Goal: Entertainment & Leisure: Browse casually

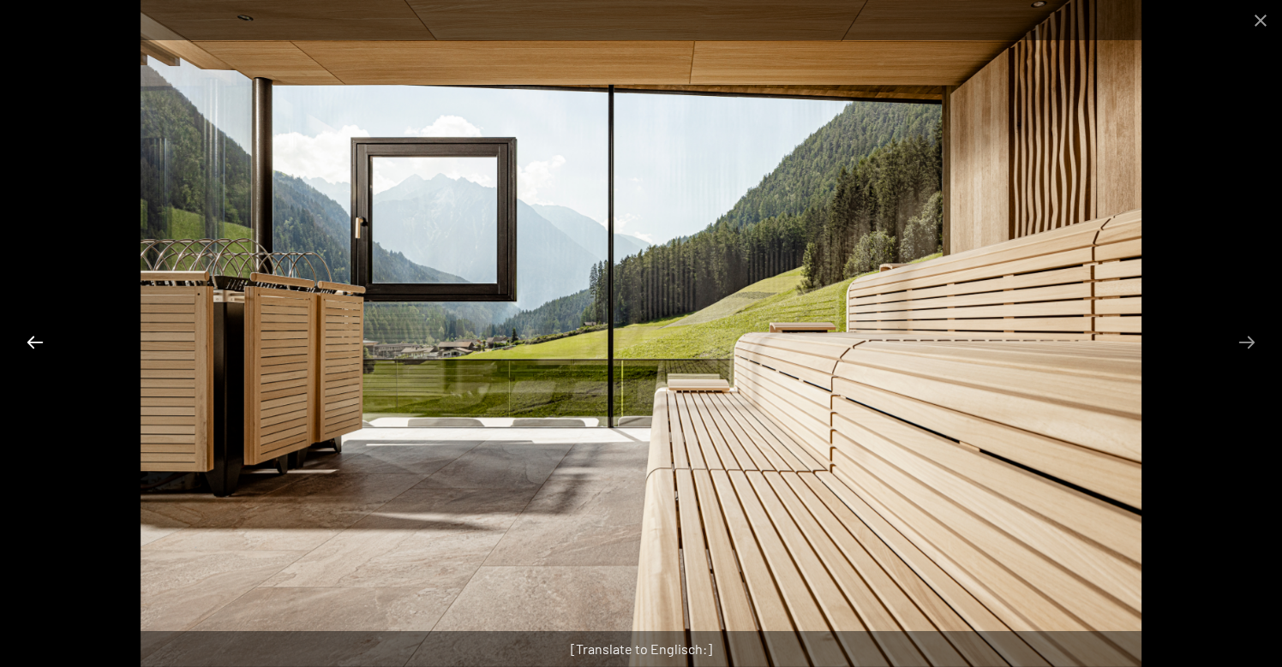
click at [39, 342] on button "Previous slide" at bounding box center [35, 342] width 36 height 33
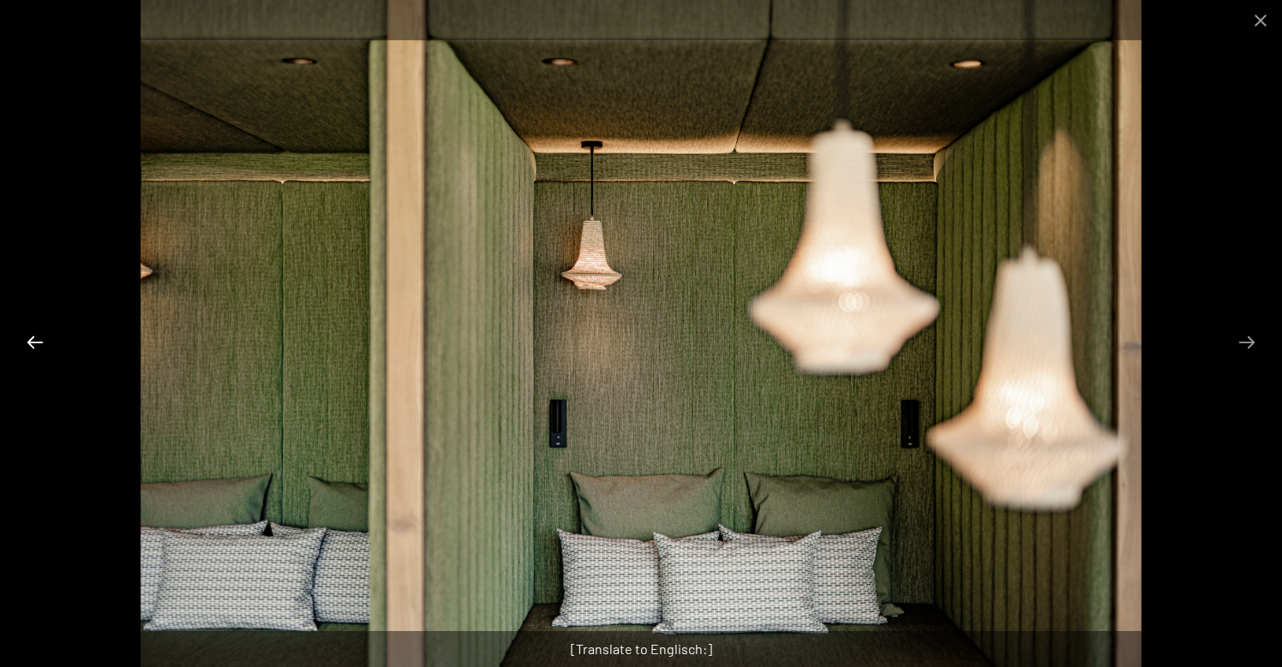
click at [39, 342] on button "Previous slide" at bounding box center [35, 342] width 36 height 33
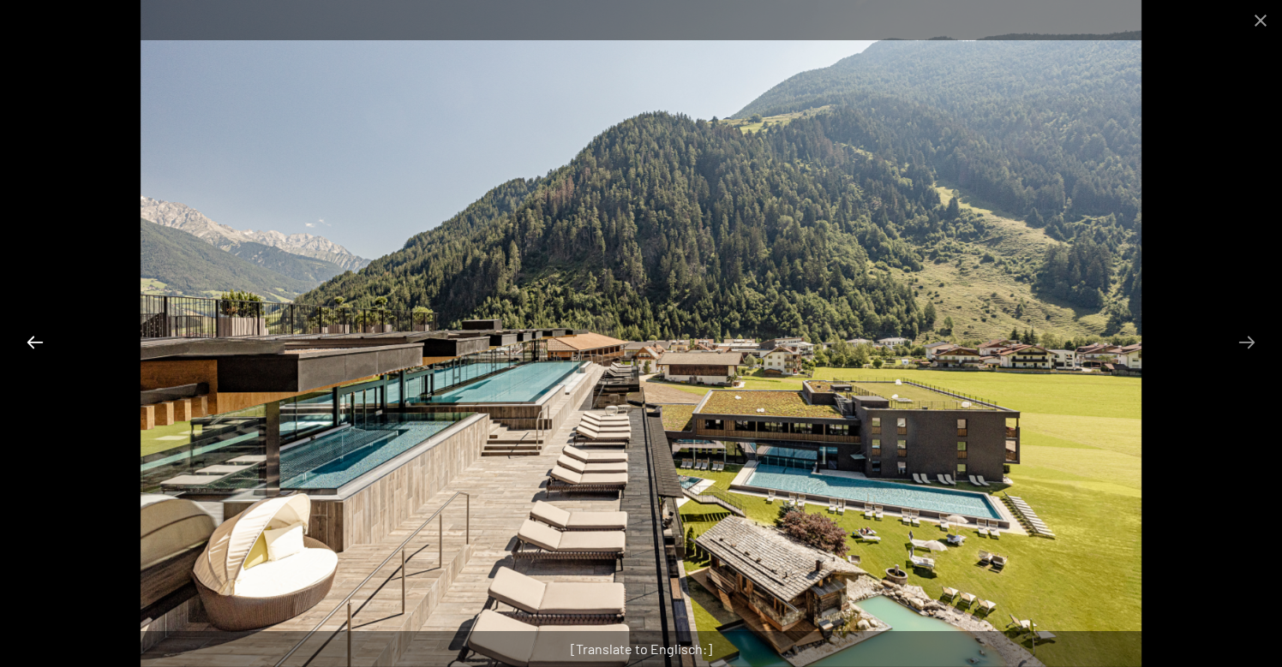
click at [39, 342] on button "Previous slide" at bounding box center [35, 342] width 36 height 33
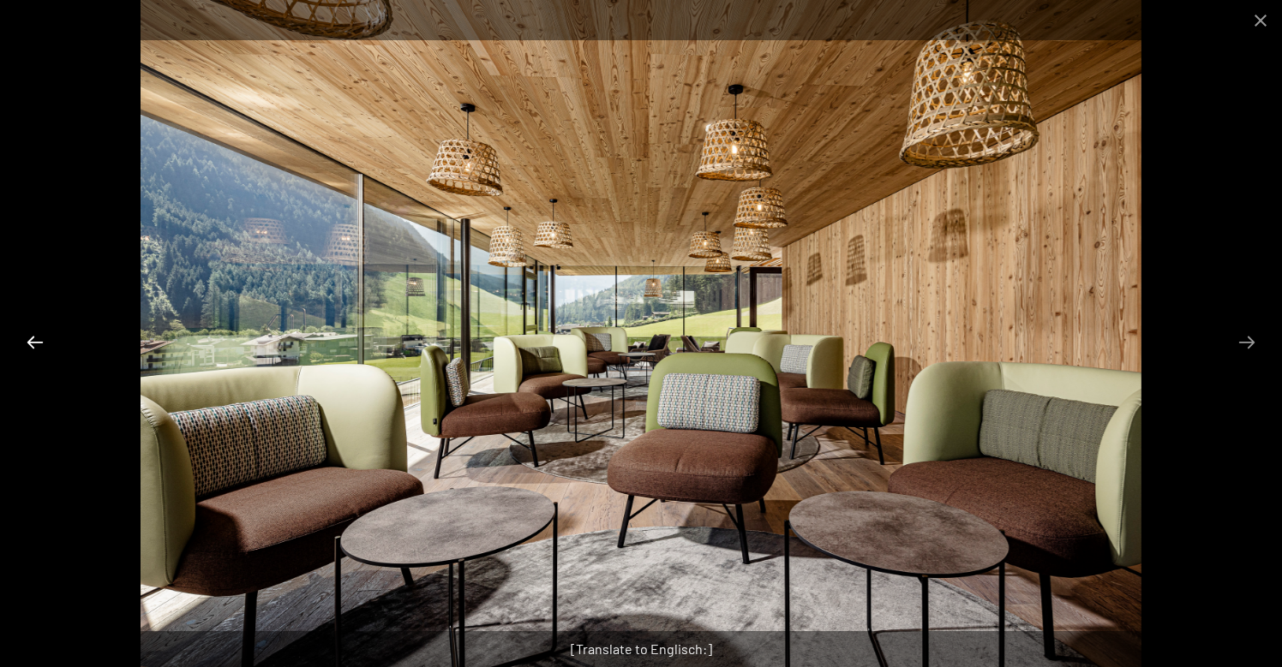
click at [39, 342] on button "Previous slide" at bounding box center [35, 342] width 36 height 33
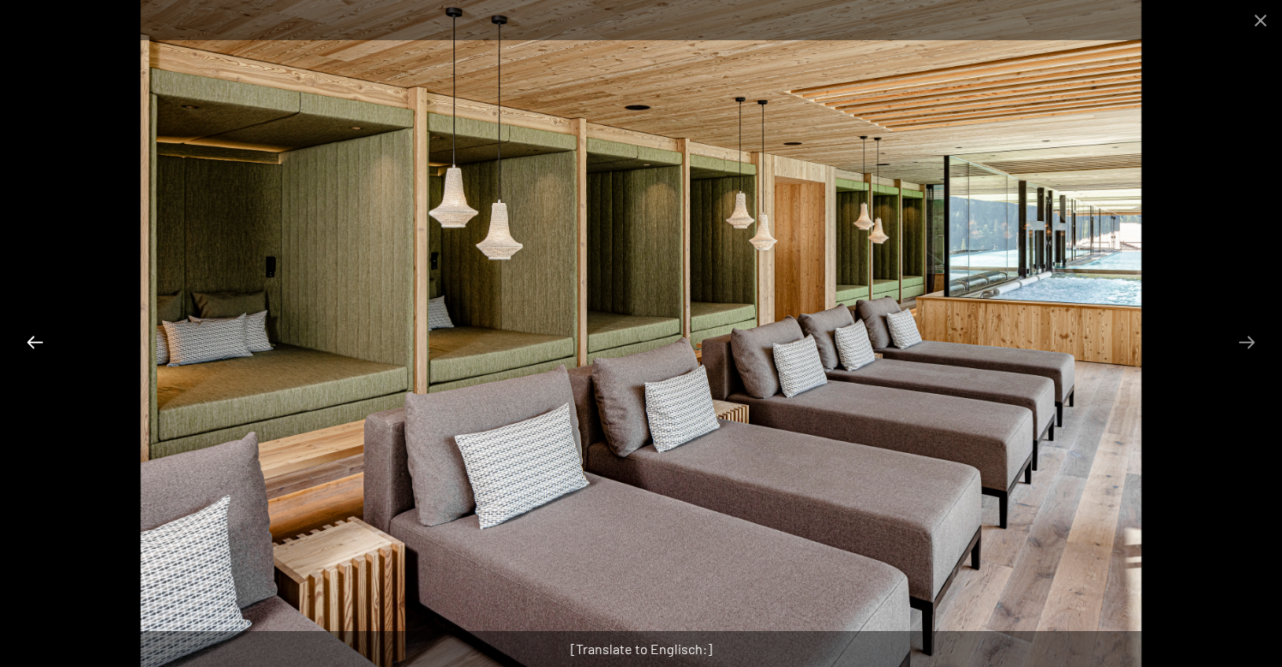
click at [39, 342] on button "Previous slide" at bounding box center [35, 342] width 36 height 33
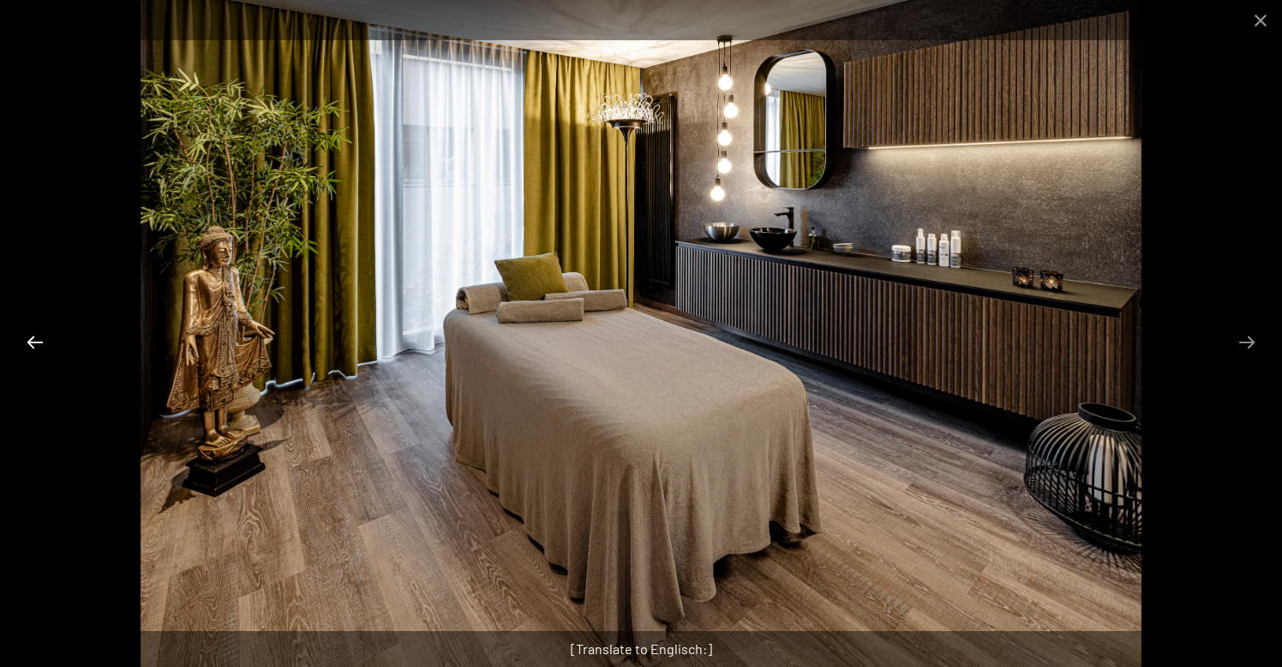
click at [39, 342] on button "Previous slide" at bounding box center [35, 342] width 36 height 33
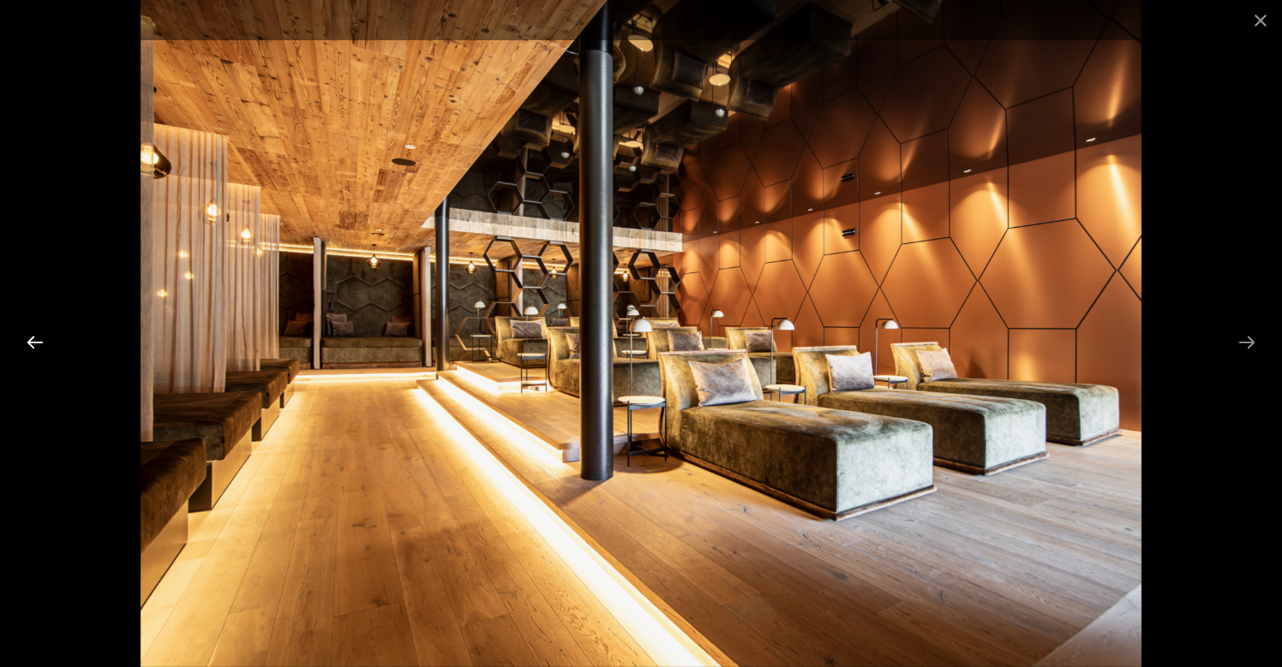
click at [39, 342] on button "Previous slide" at bounding box center [35, 342] width 36 height 33
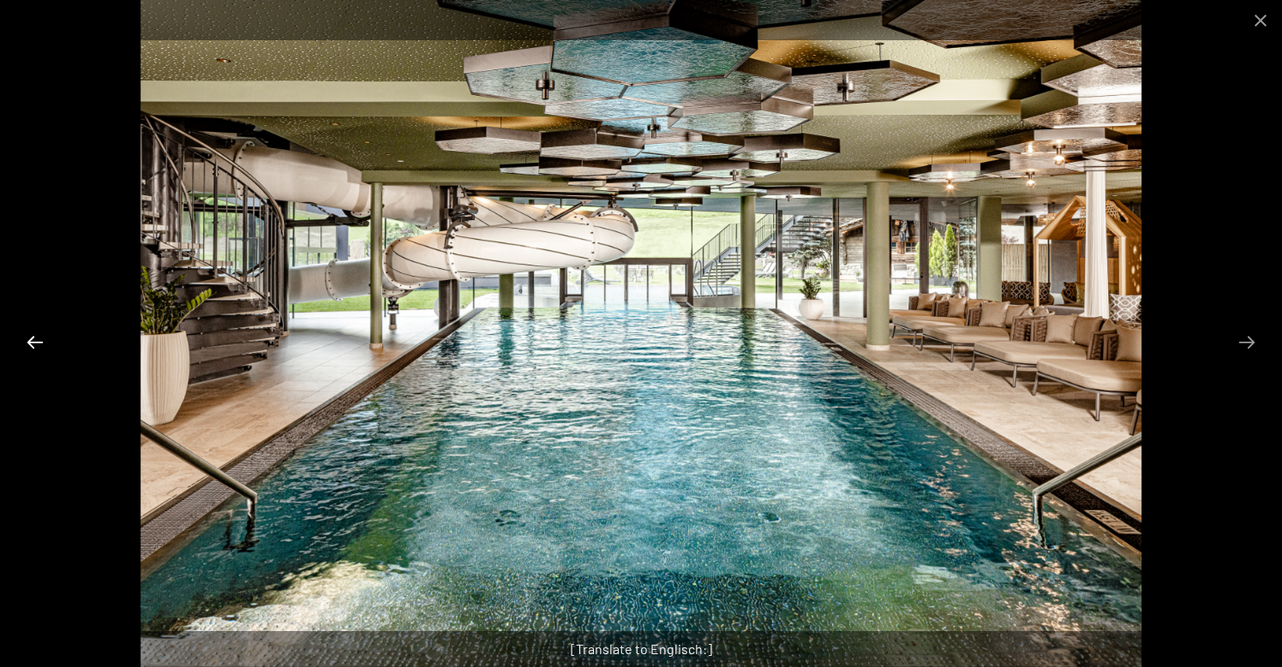
click at [39, 342] on button "Previous slide" at bounding box center [35, 342] width 36 height 33
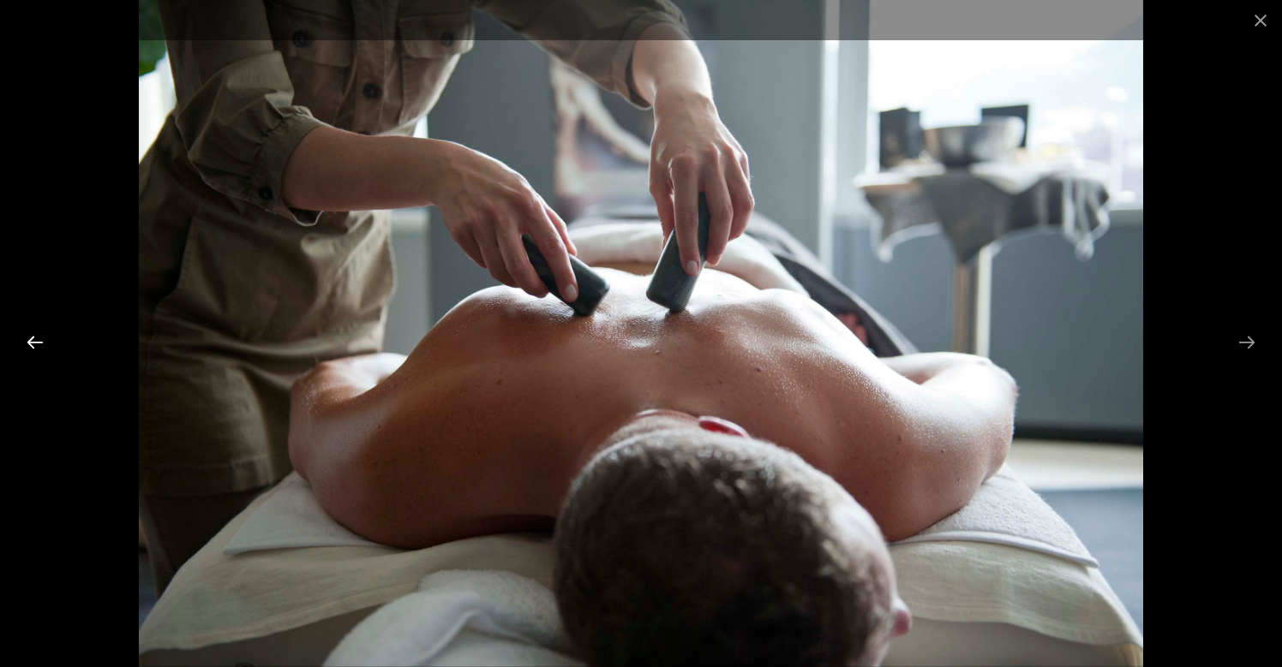
click at [39, 342] on button "Previous slide" at bounding box center [35, 342] width 36 height 33
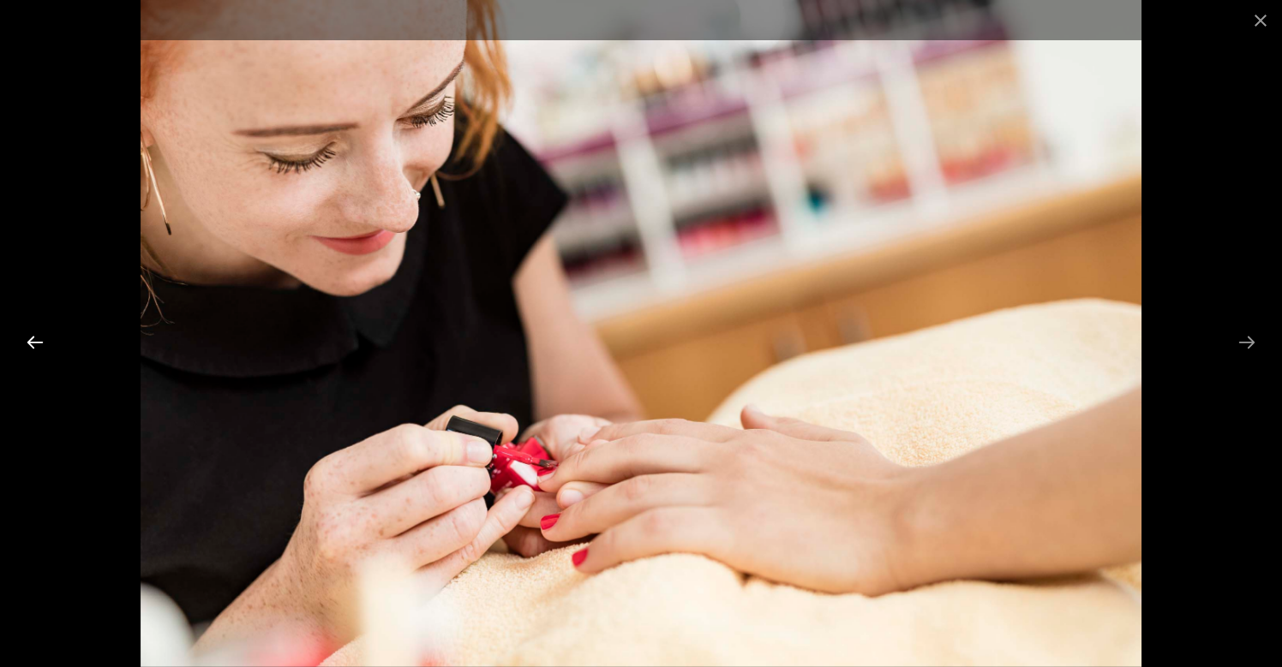
click at [39, 342] on button "Previous slide" at bounding box center [35, 342] width 36 height 33
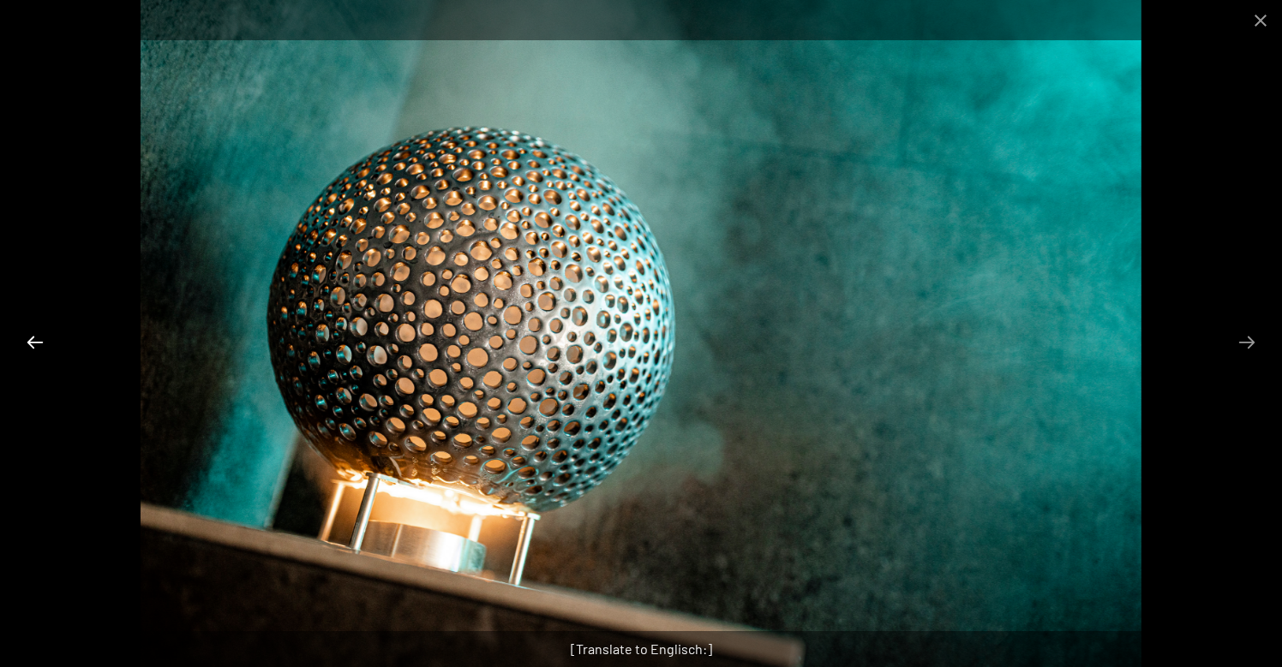
click at [39, 342] on button "Previous slide" at bounding box center [35, 342] width 36 height 33
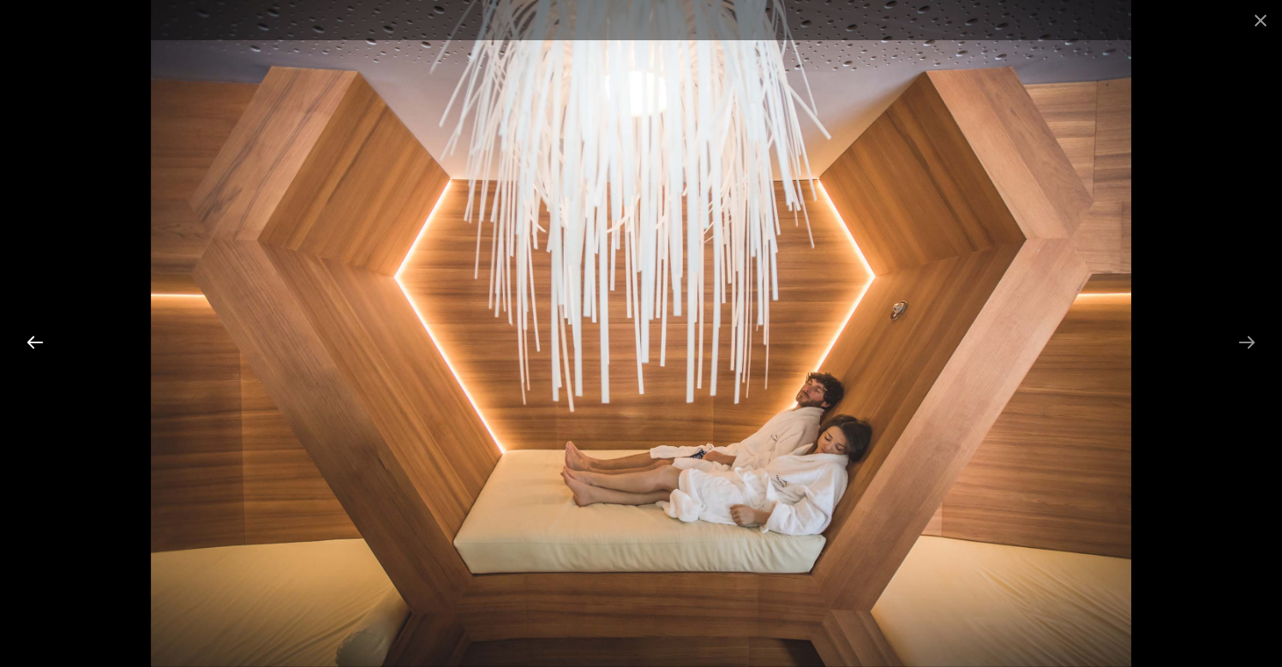
click at [39, 342] on button "Previous slide" at bounding box center [35, 342] width 36 height 33
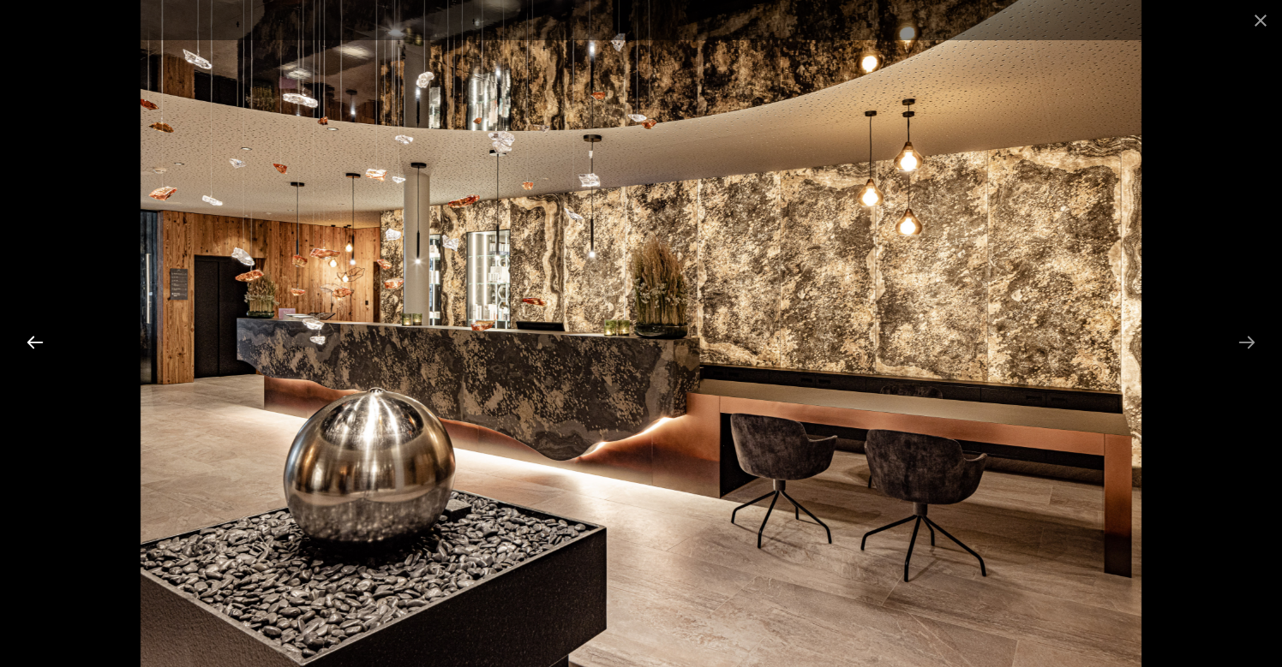
click at [39, 342] on button "Previous slide" at bounding box center [35, 342] width 36 height 33
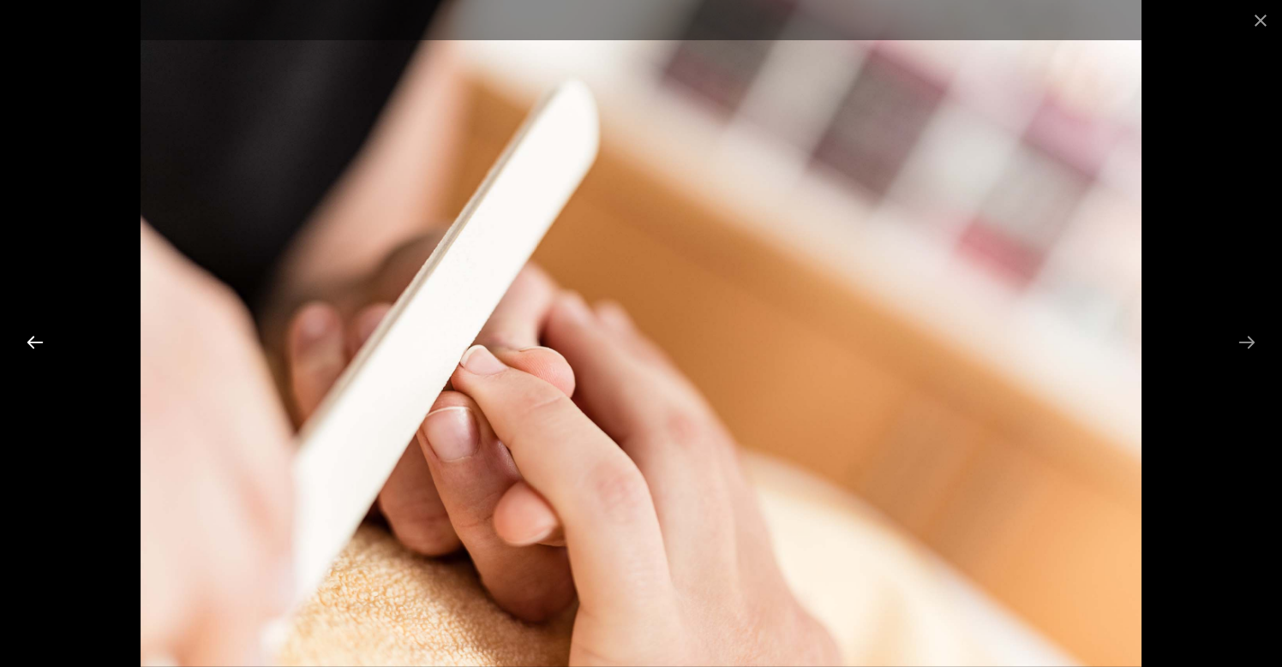
click at [39, 342] on button "Previous slide" at bounding box center [35, 342] width 36 height 33
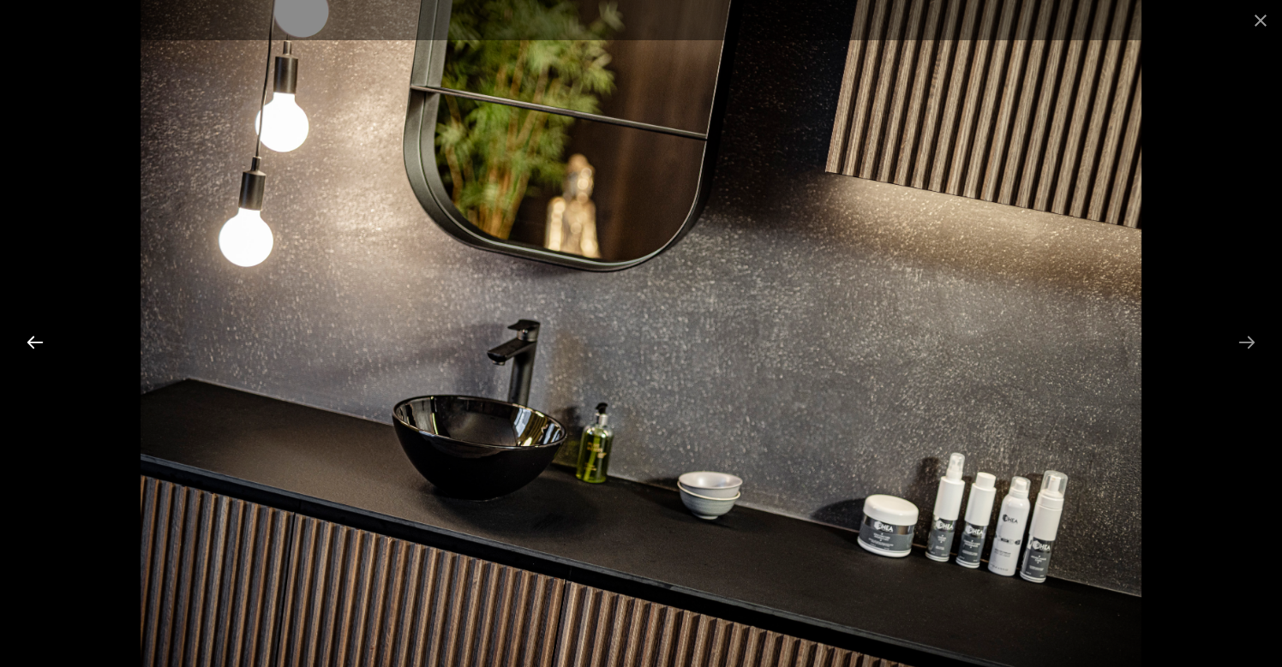
click at [39, 342] on button "Previous slide" at bounding box center [35, 342] width 36 height 33
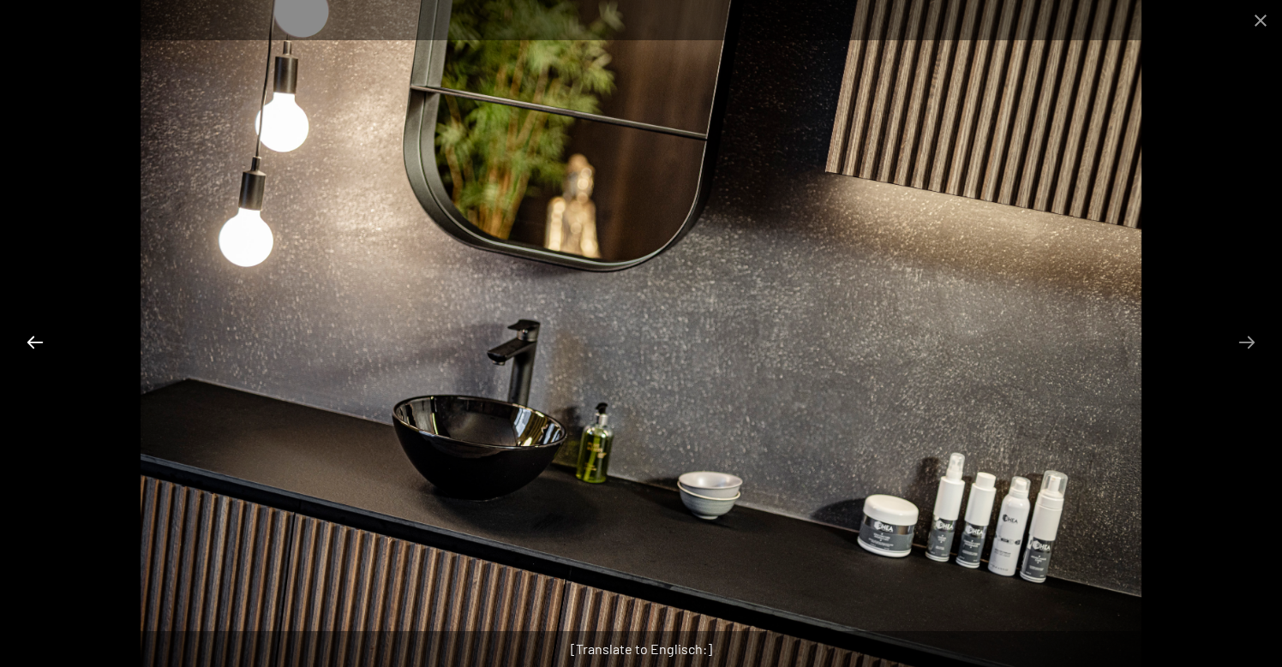
click at [39, 342] on button "Previous slide" at bounding box center [35, 342] width 36 height 33
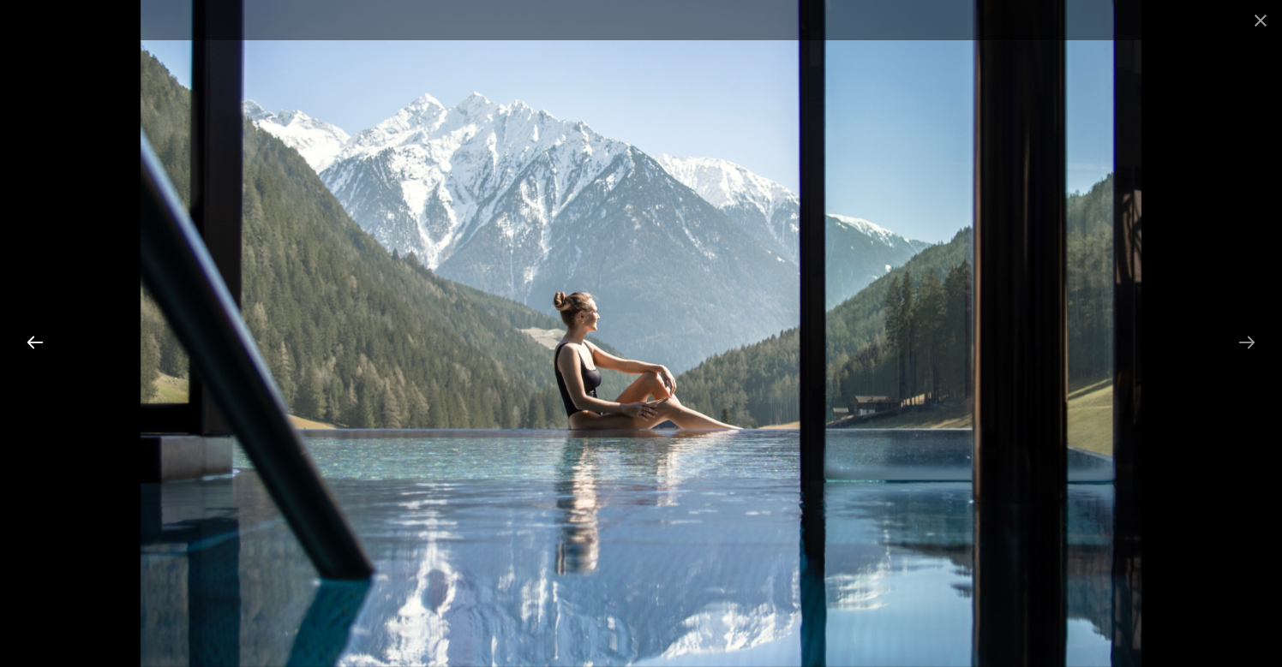
click at [39, 342] on button "Previous slide" at bounding box center [35, 342] width 36 height 33
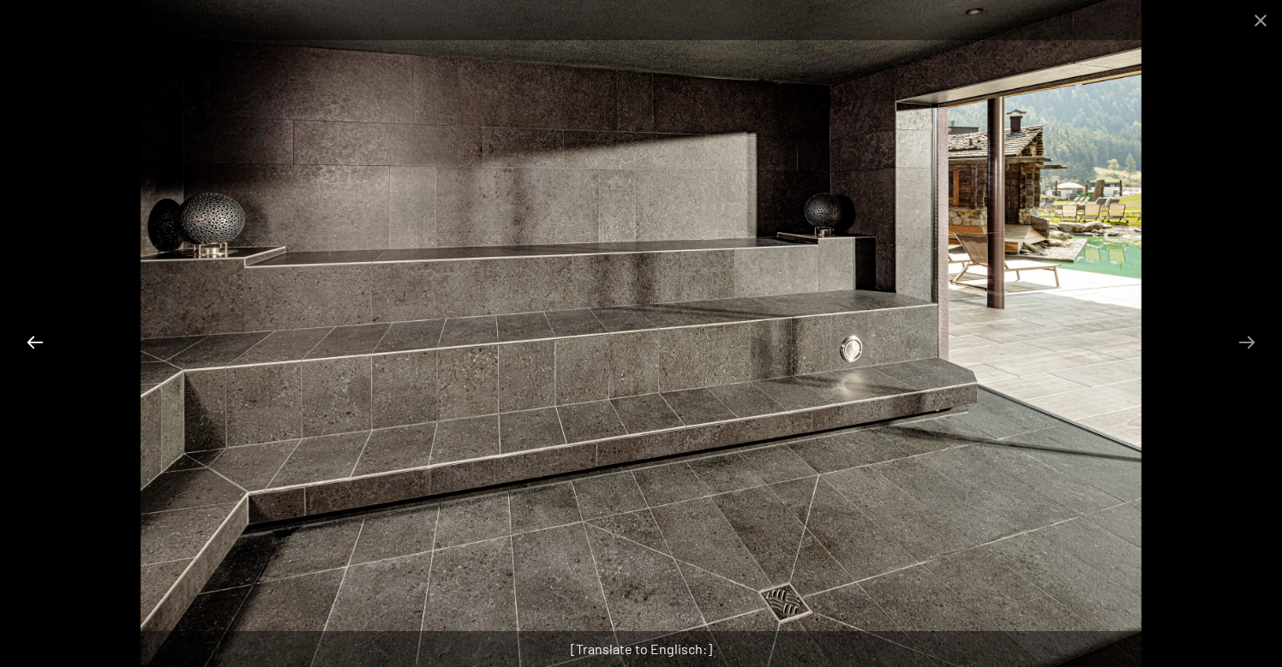
click at [39, 342] on button "Previous slide" at bounding box center [35, 342] width 36 height 33
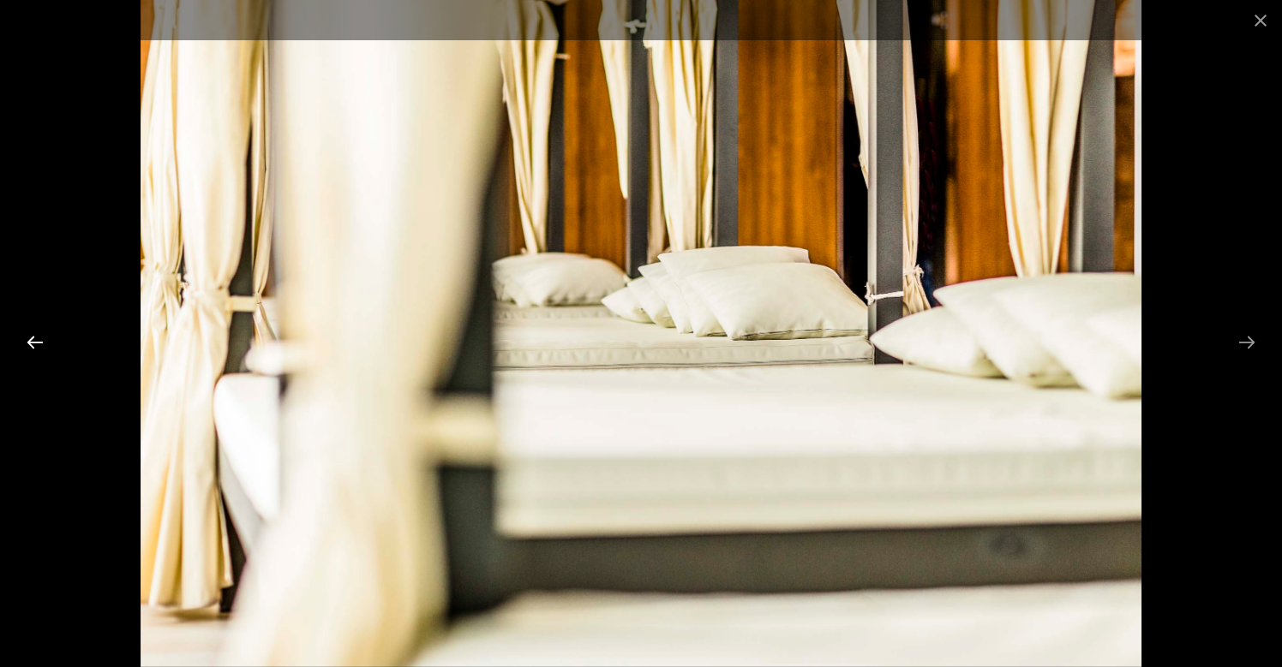
click at [39, 342] on button "Previous slide" at bounding box center [35, 342] width 36 height 33
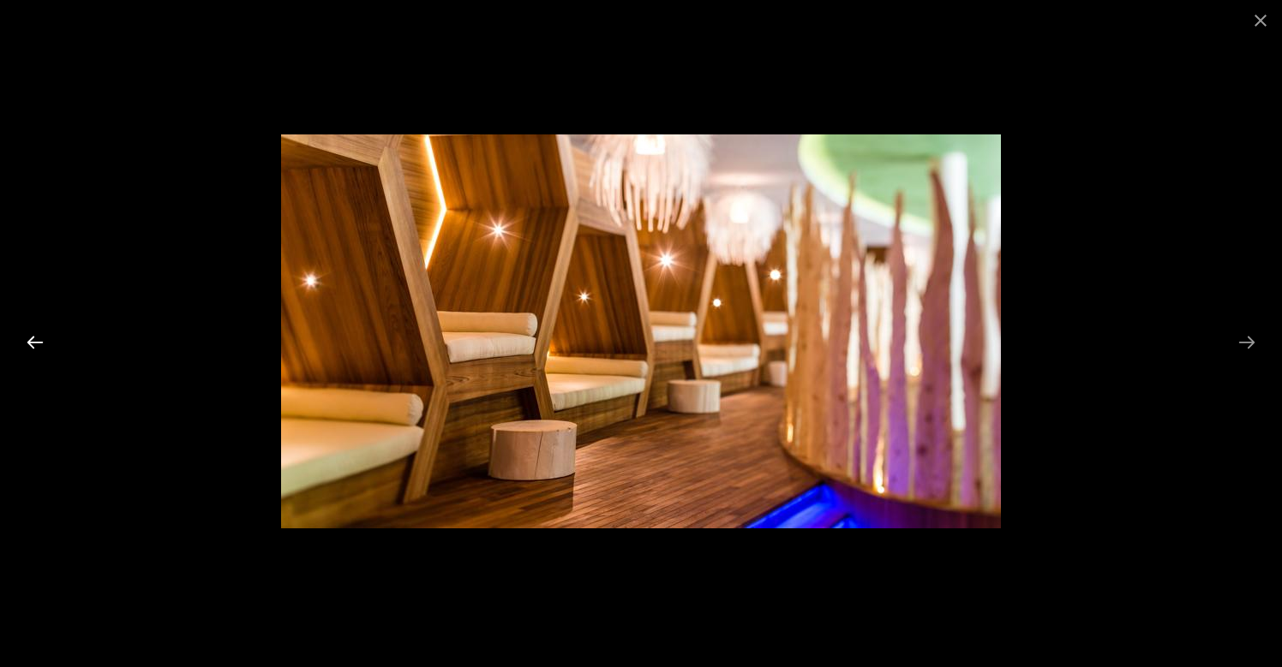
click at [39, 342] on button "Previous slide" at bounding box center [35, 342] width 36 height 33
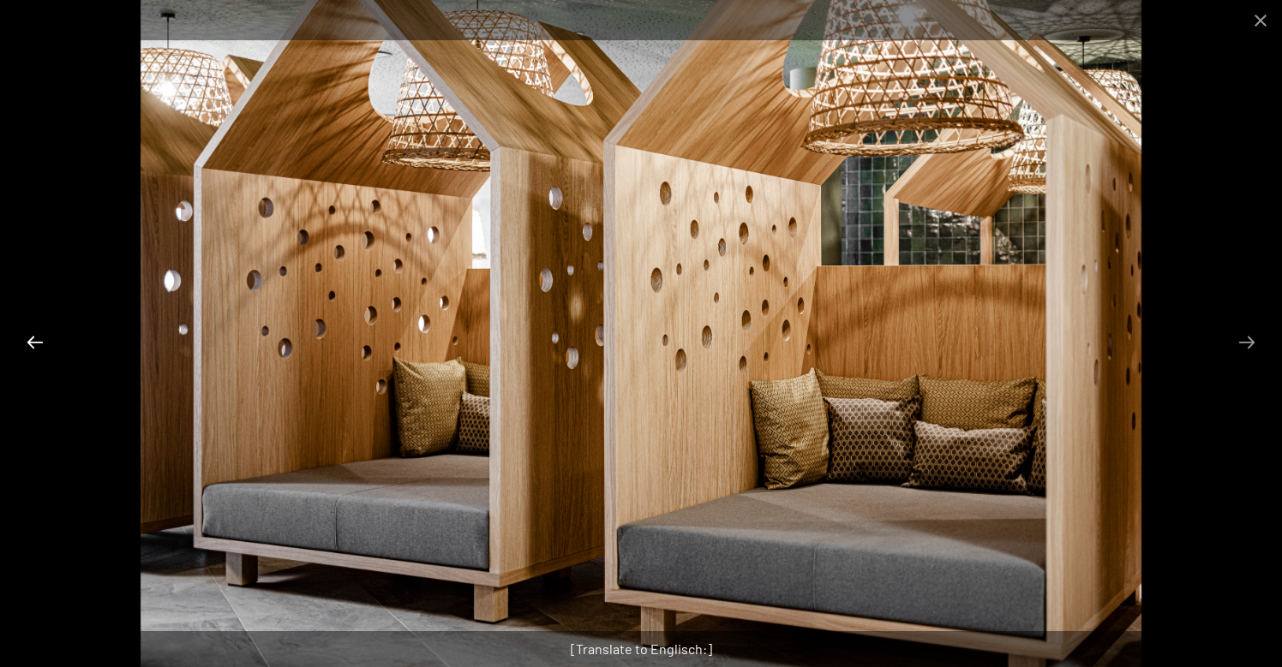
click at [39, 342] on button "Previous slide" at bounding box center [35, 342] width 36 height 33
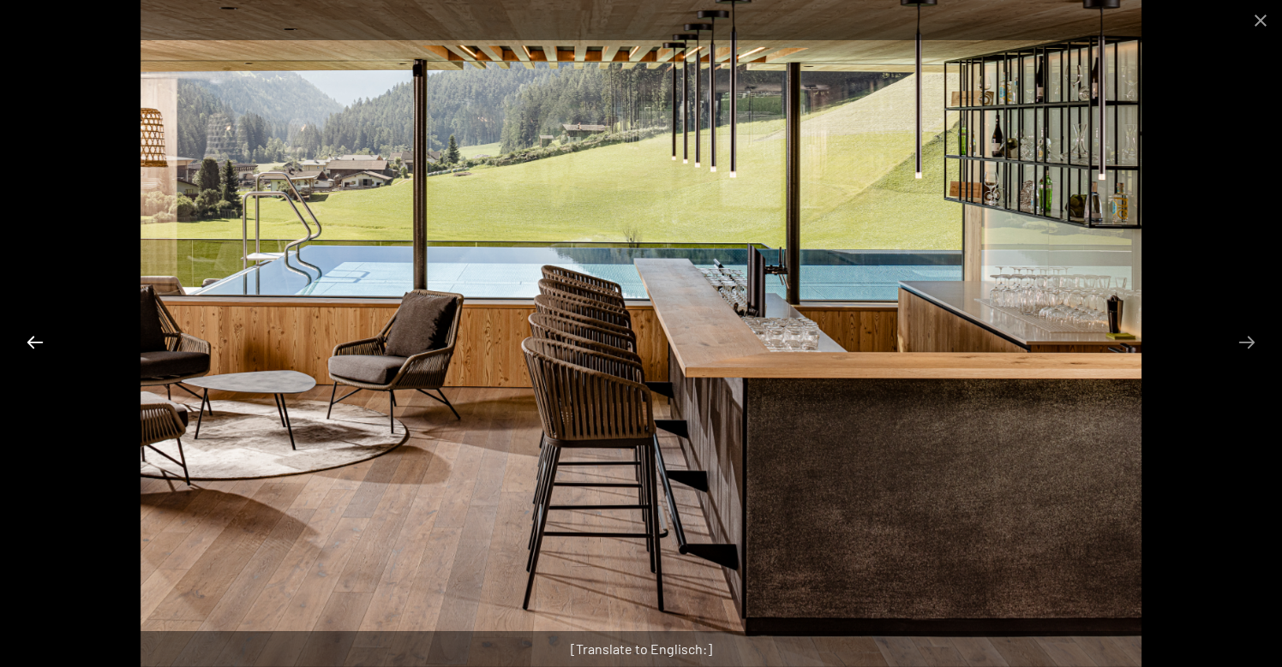
click at [39, 342] on button "Previous slide" at bounding box center [35, 342] width 36 height 33
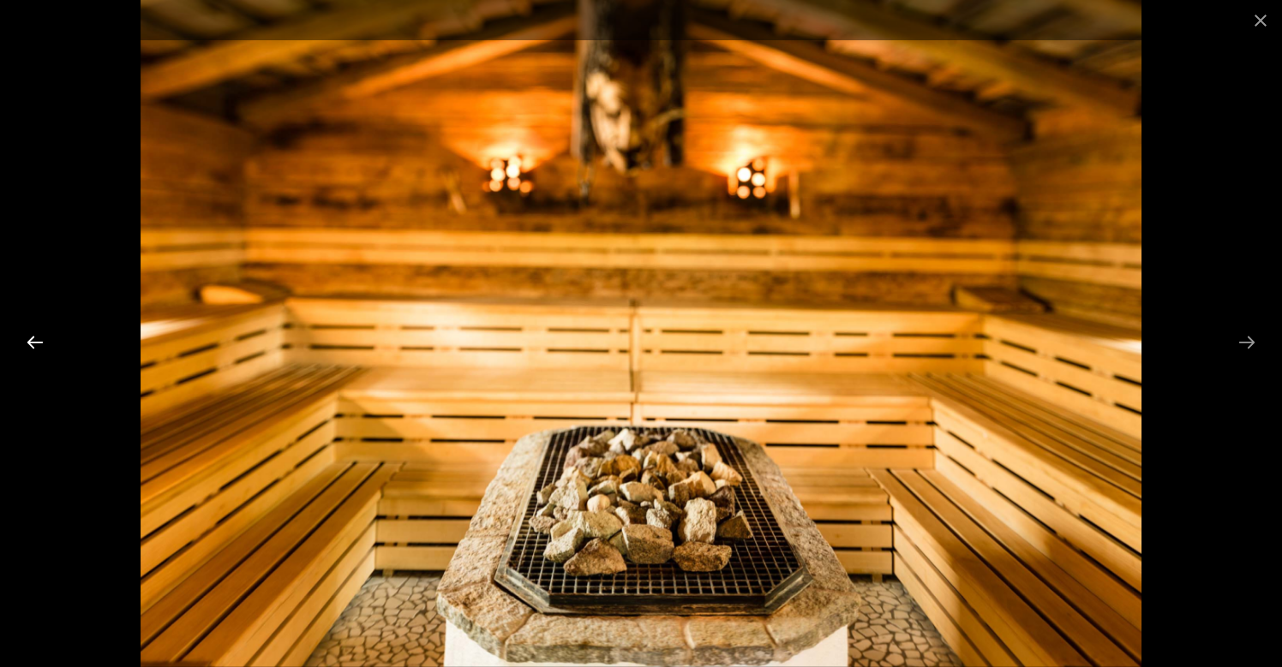
click at [39, 342] on button "Previous slide" at bounding box center [35, 342] width 36 height 33
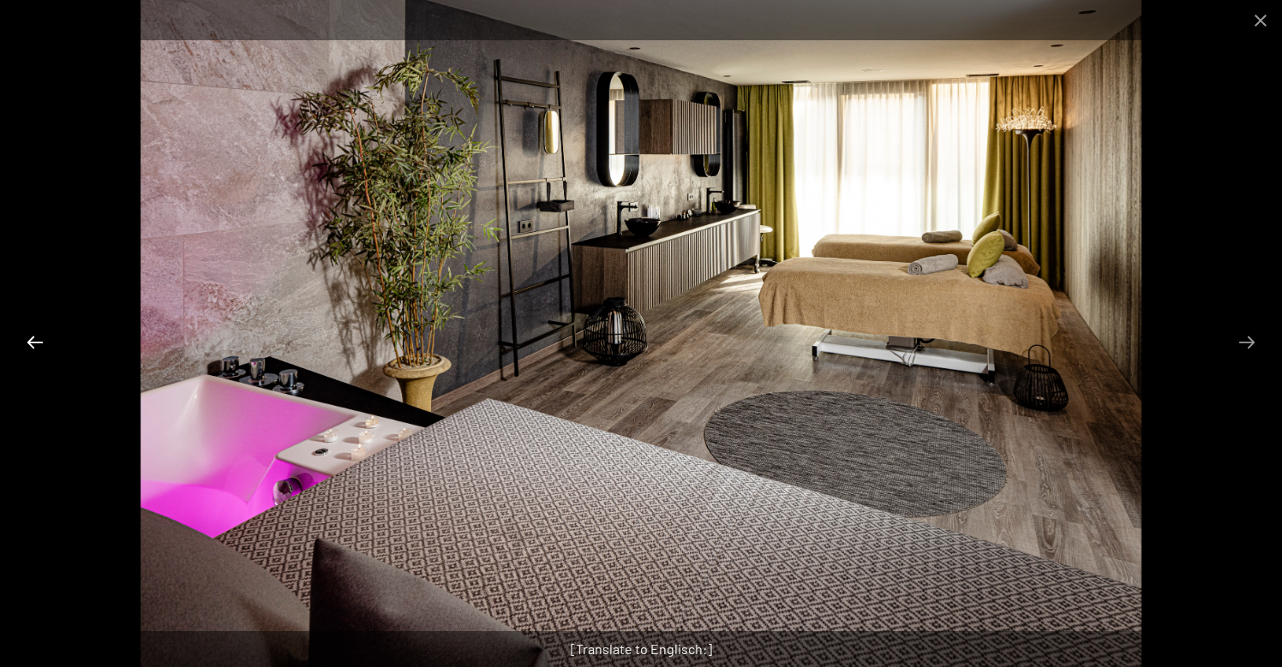
click at [39, 342] on button "Previous slide" at bounding box center [35, 342] width 36 height 33
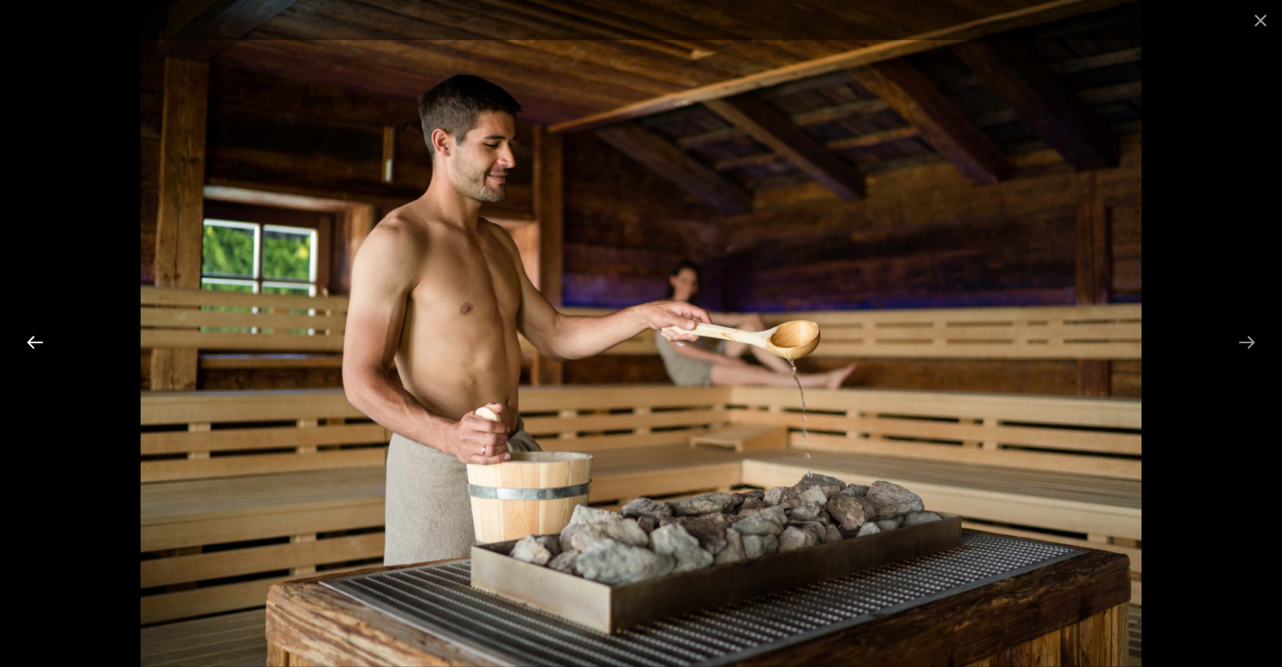
click at [39, 342] on button "Previous slide" at bounding box center [35, 342] width 36 height 33
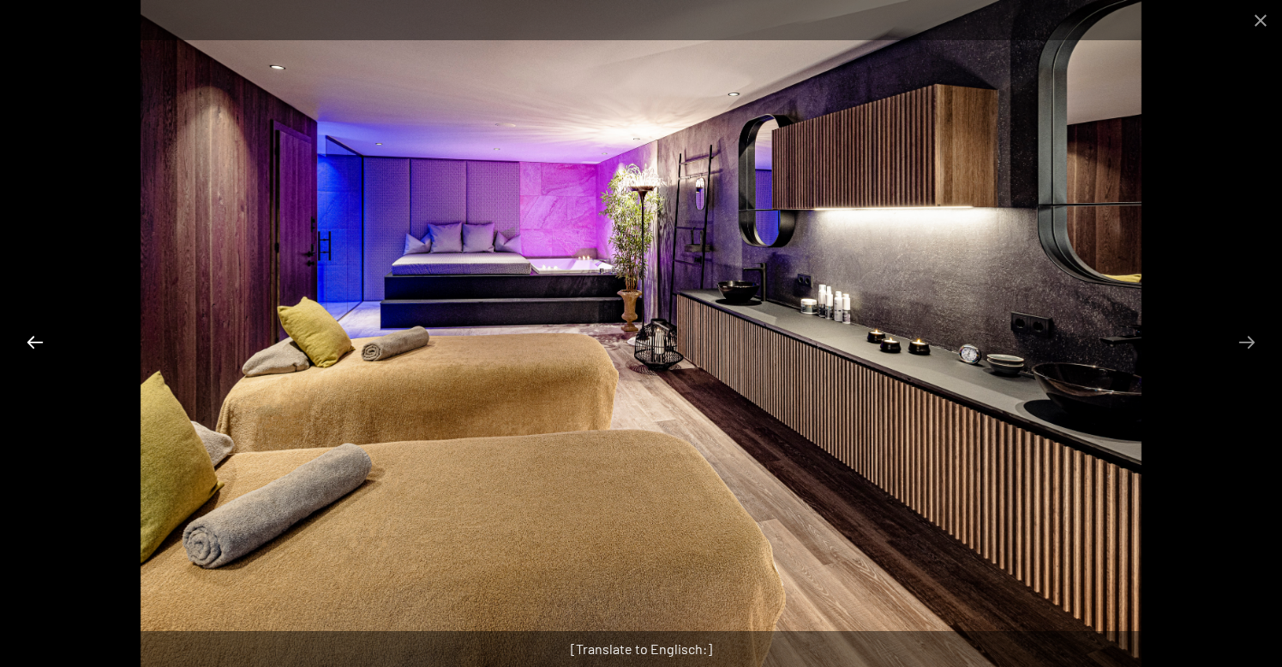
click at [39, 342] on button "Previous slide" at bounding box center [35, 342] width 36 height 33
